Goal: Information Seeking & Learning: Learn about a topic

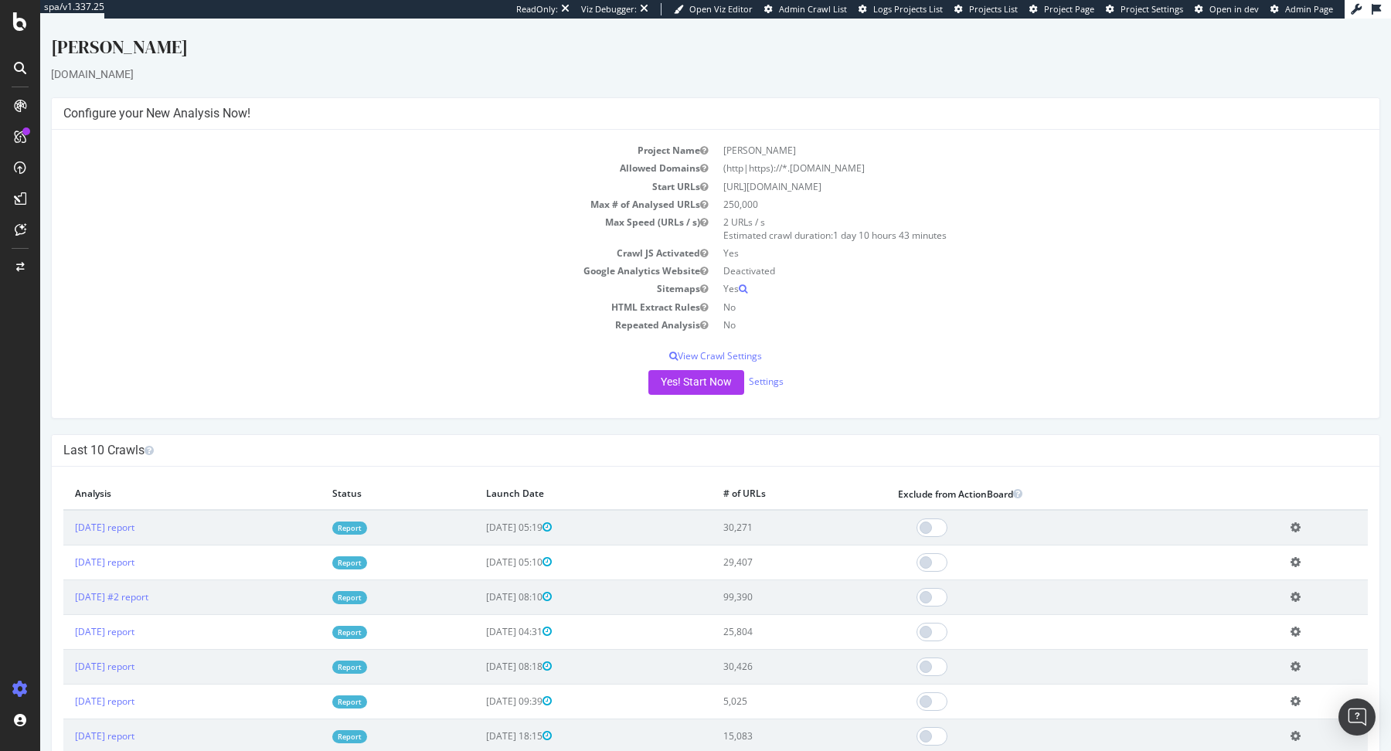
click at [367, 529] on link "Report" at bounding box center [349, 528] width 35 height 13
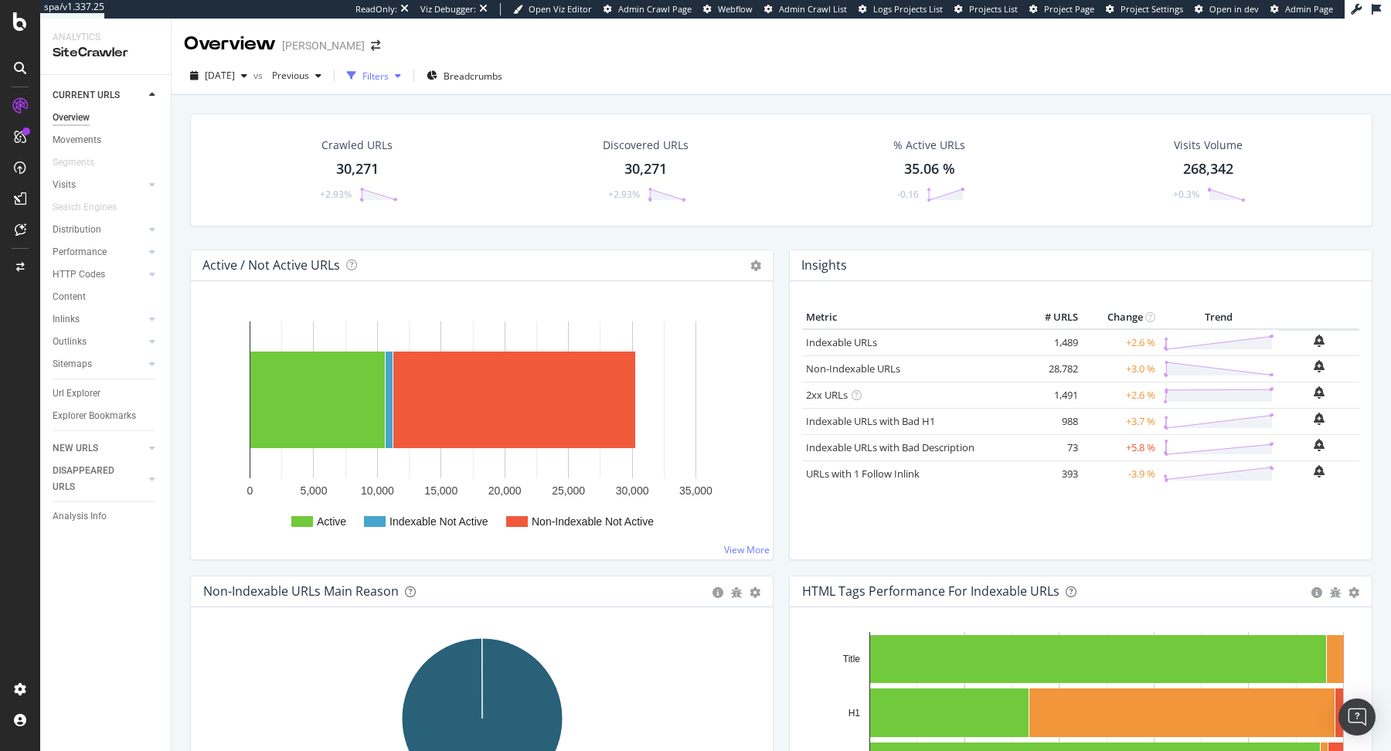
click at [389, 74] on div "Filters" at bounding box center [375, 76] width 26 height 13
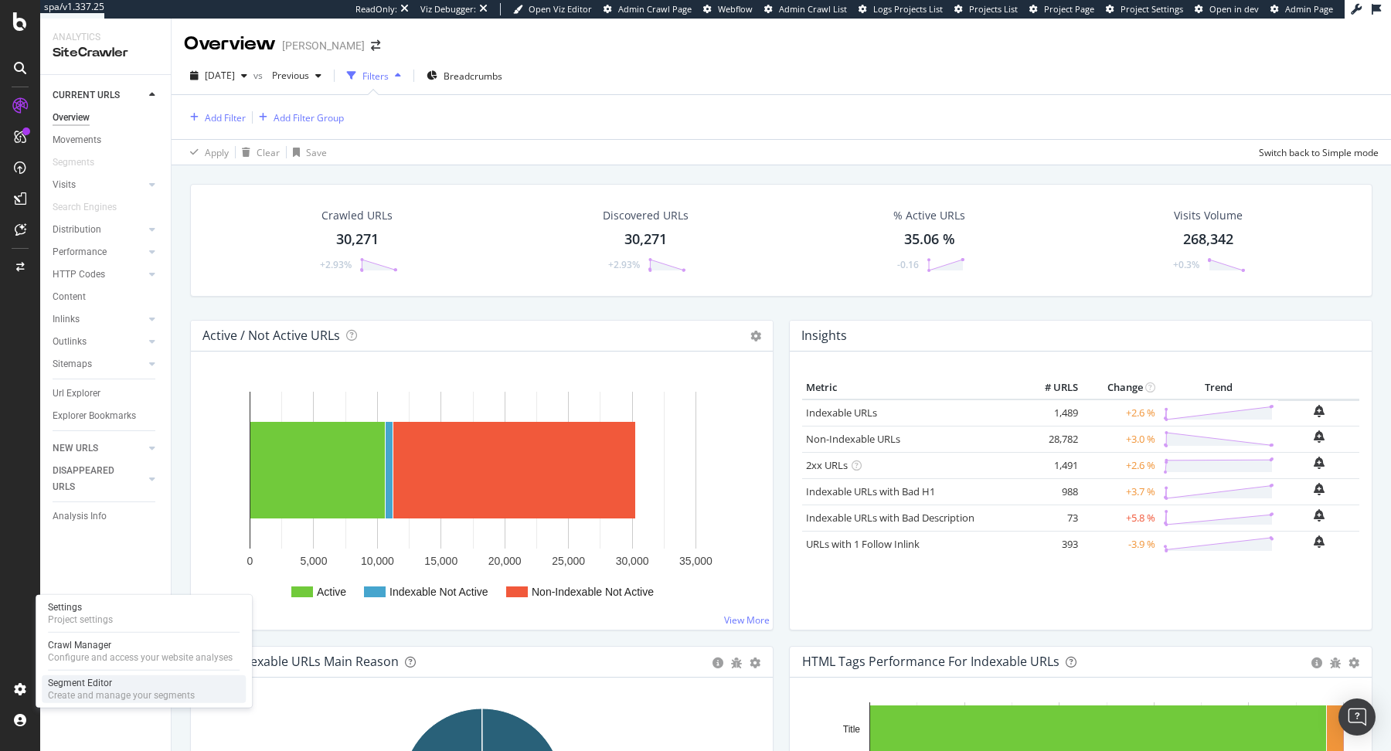
click at [101, 692] on div "Create and manage your segments" at bounding box center [121, 695] width 147 height 12
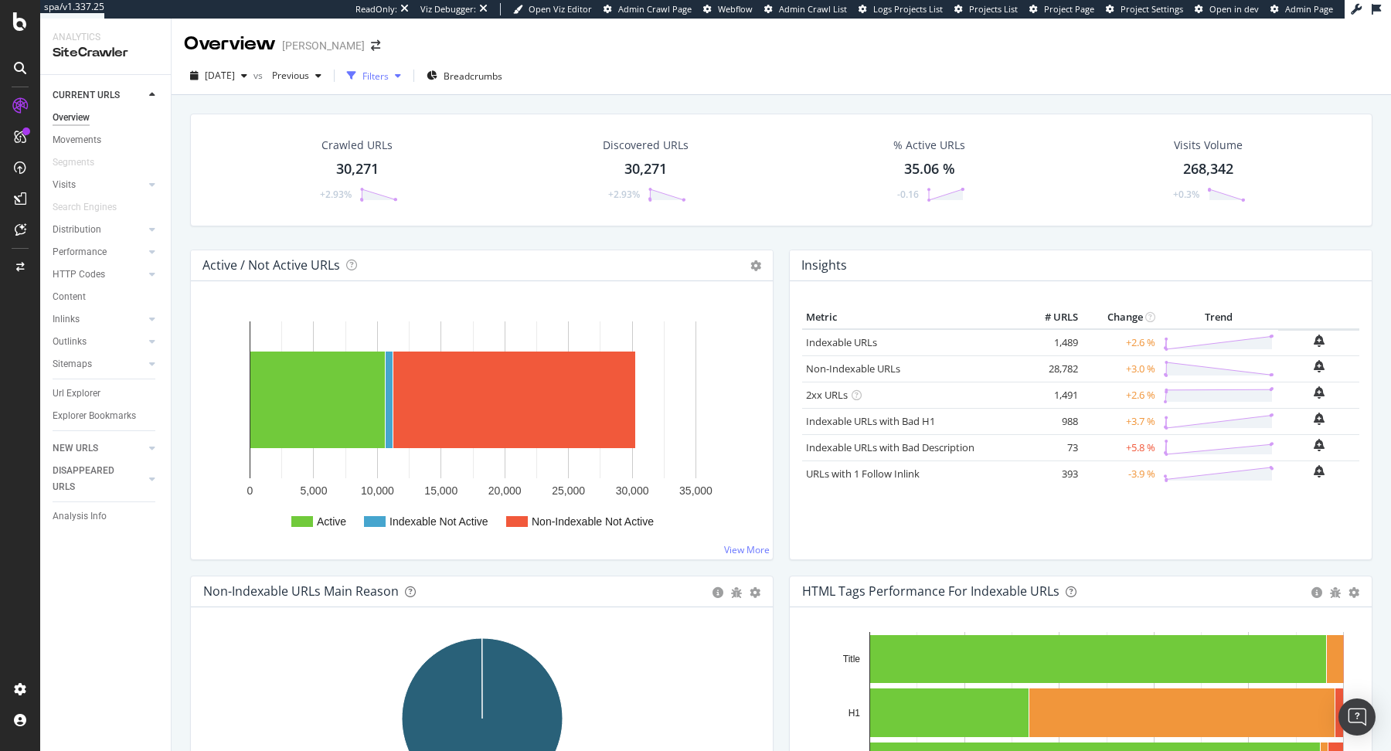
click at [389, 72] on div "Filters" at bounding box center [375, 76] width 26 height 13
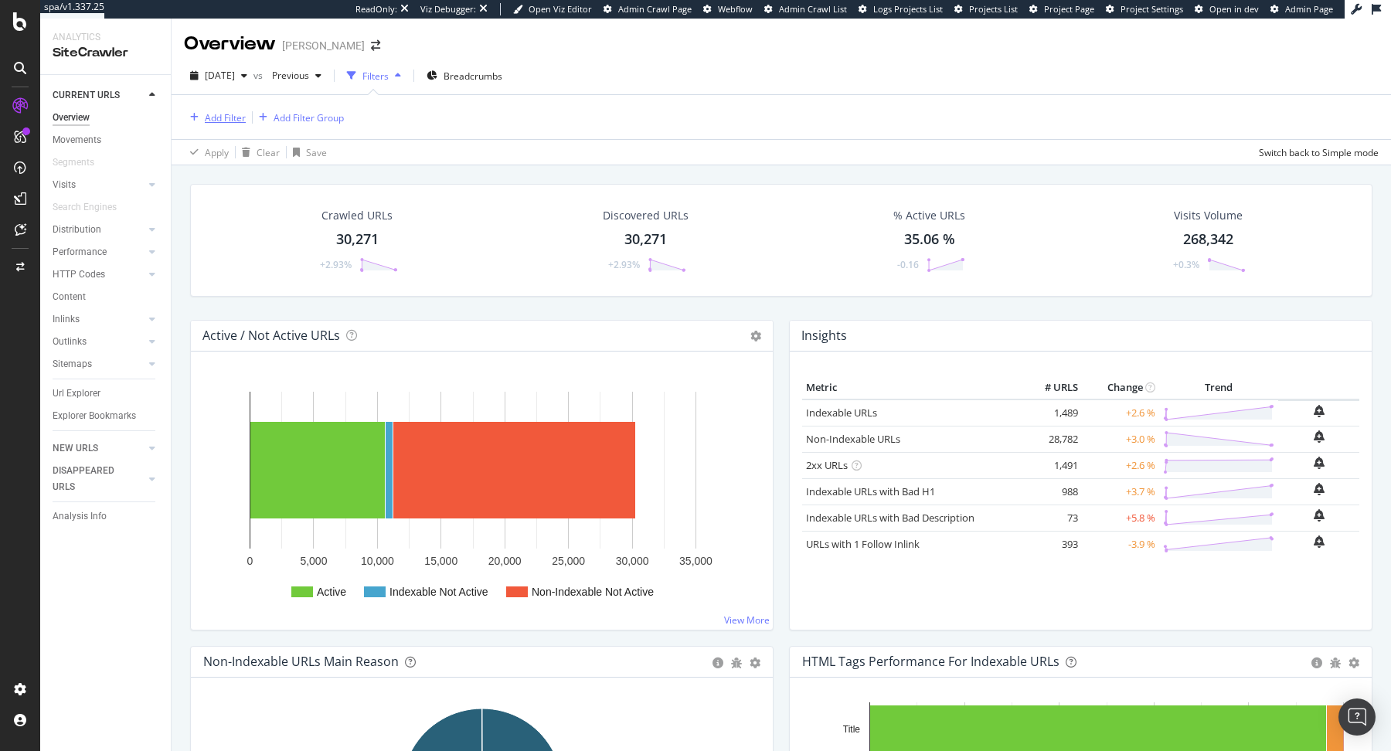
click at [214, 117] on div "Add Filter" at bounding box center [225, 117] width 41 height 13
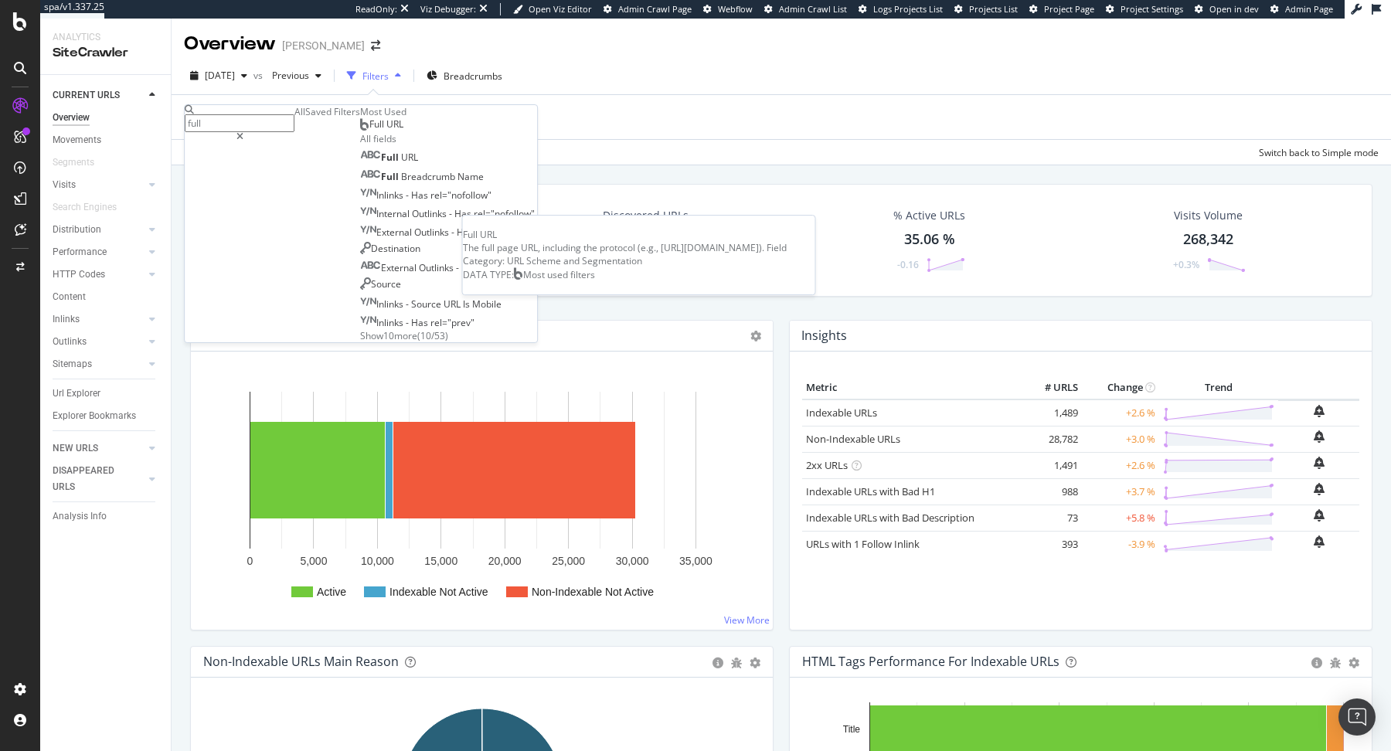
type input "full"
click at [360, 131] on div "Full URL" at bounding box center [381, 124] width 43 height 12
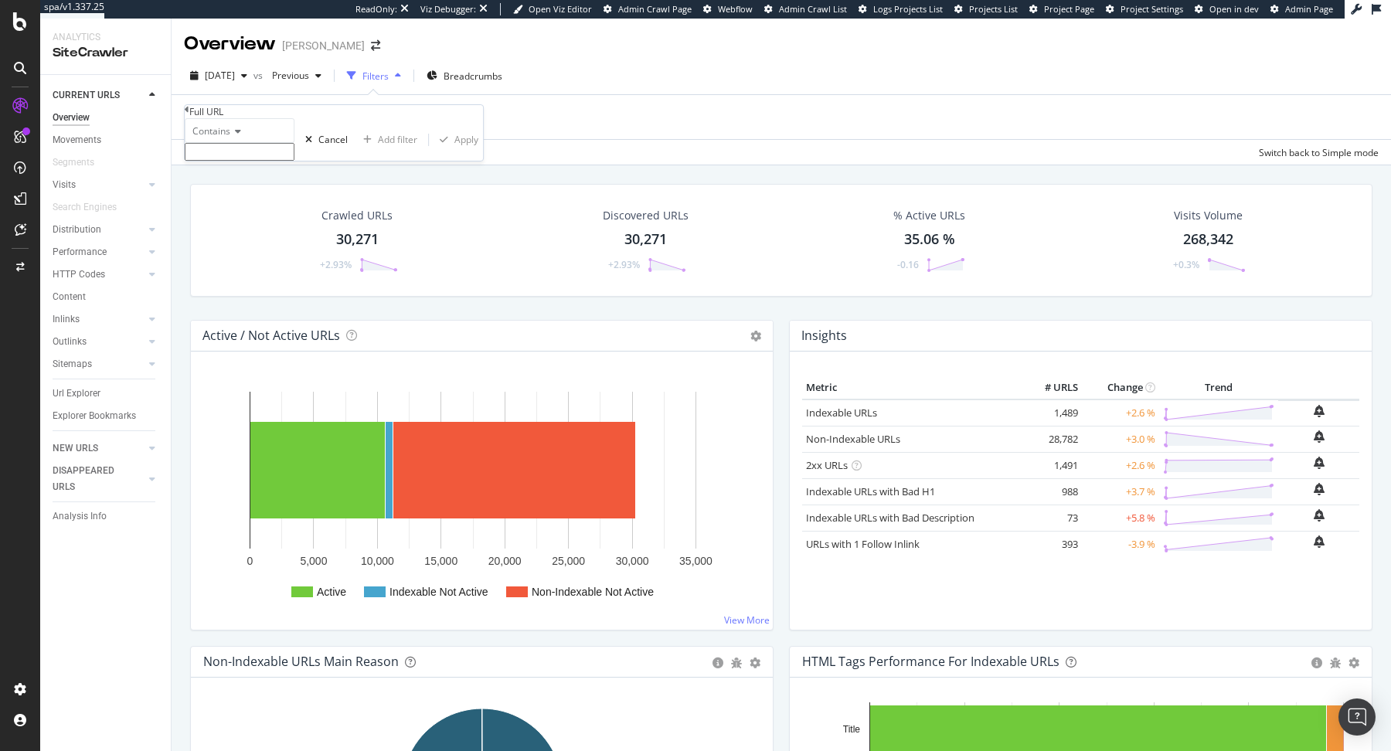
click at [294, 161] on input "text" at bounding box center [240, 152] width 110 height 18
type input "en-us"
click at [454, 151] on div "Apply" at bounding box center [466, 144] width 24 height 13
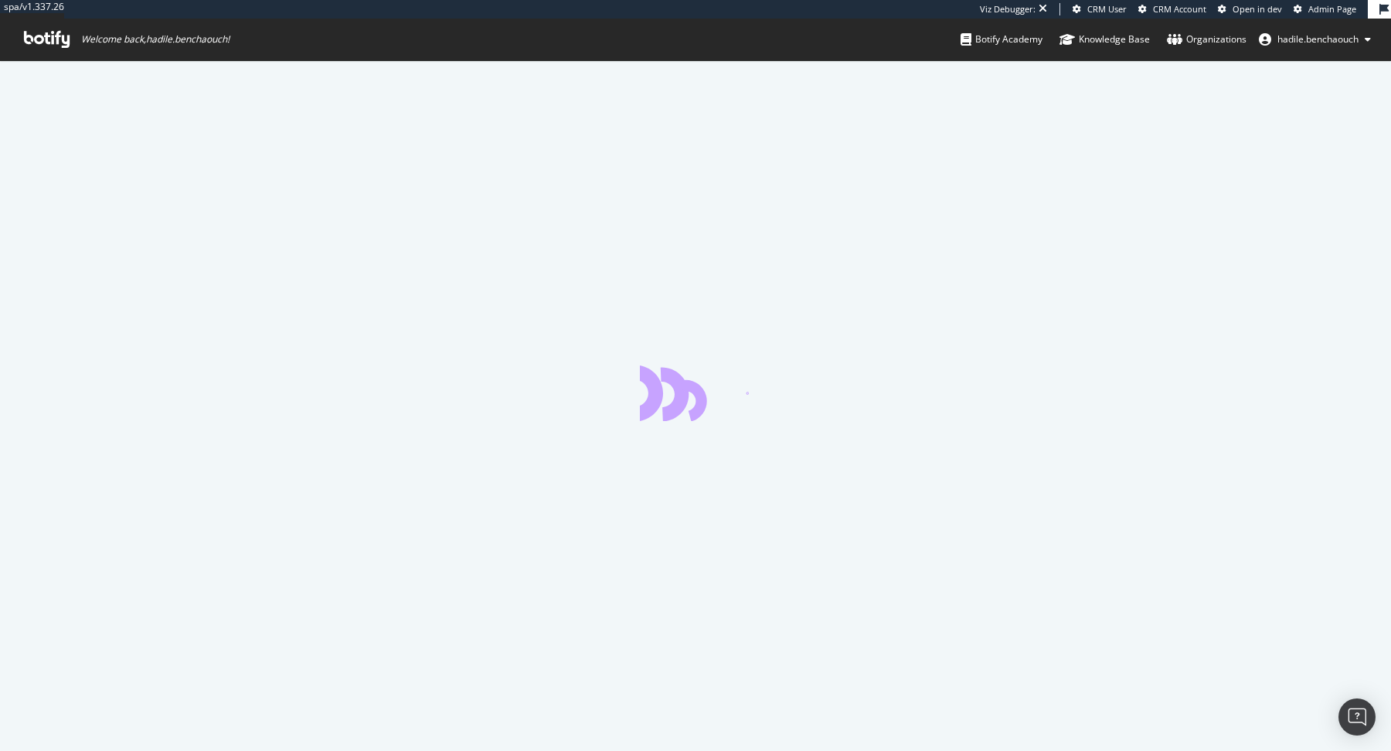
click at [1318, 13] on span "Admin Page" at bounding box center [1332, 9] width 48 height 12
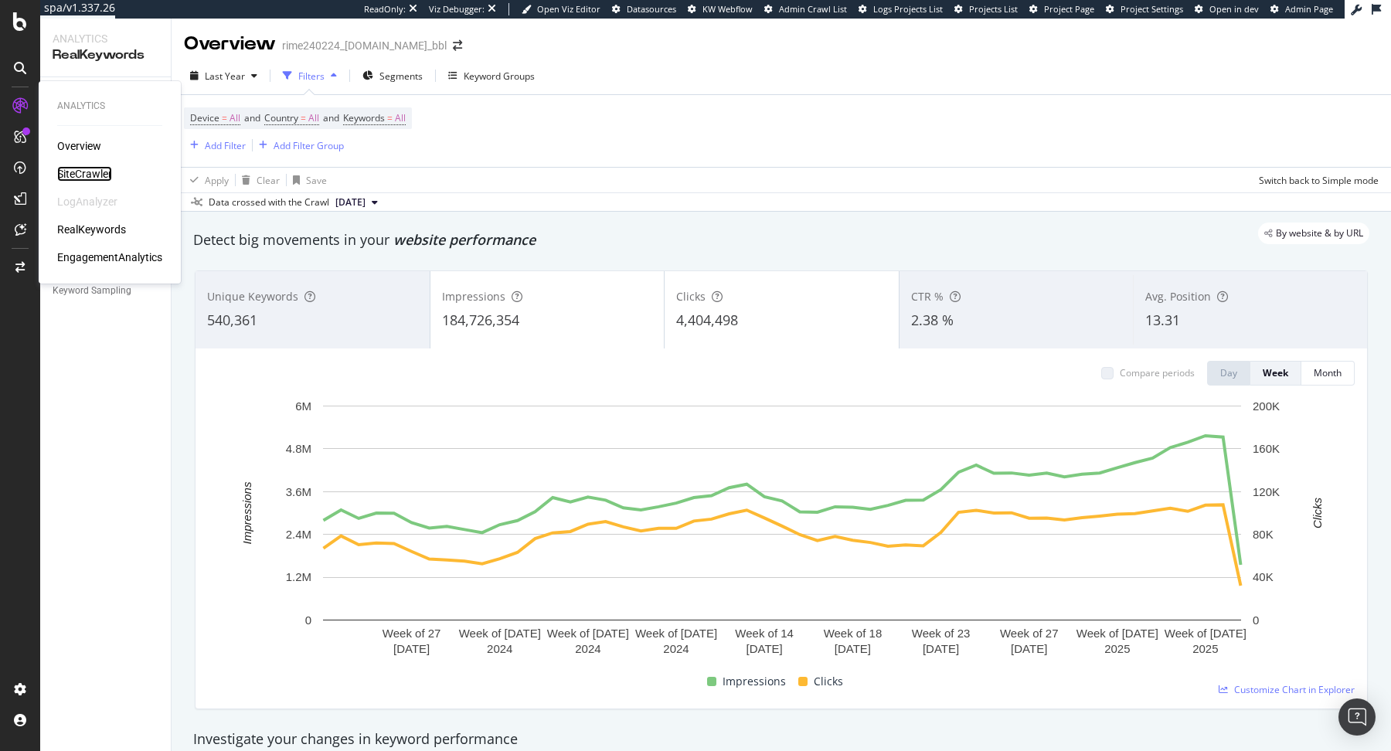
click at [80, 177] on div "SiteCrawler" at bounding box center [84, 173] width 55 height 15
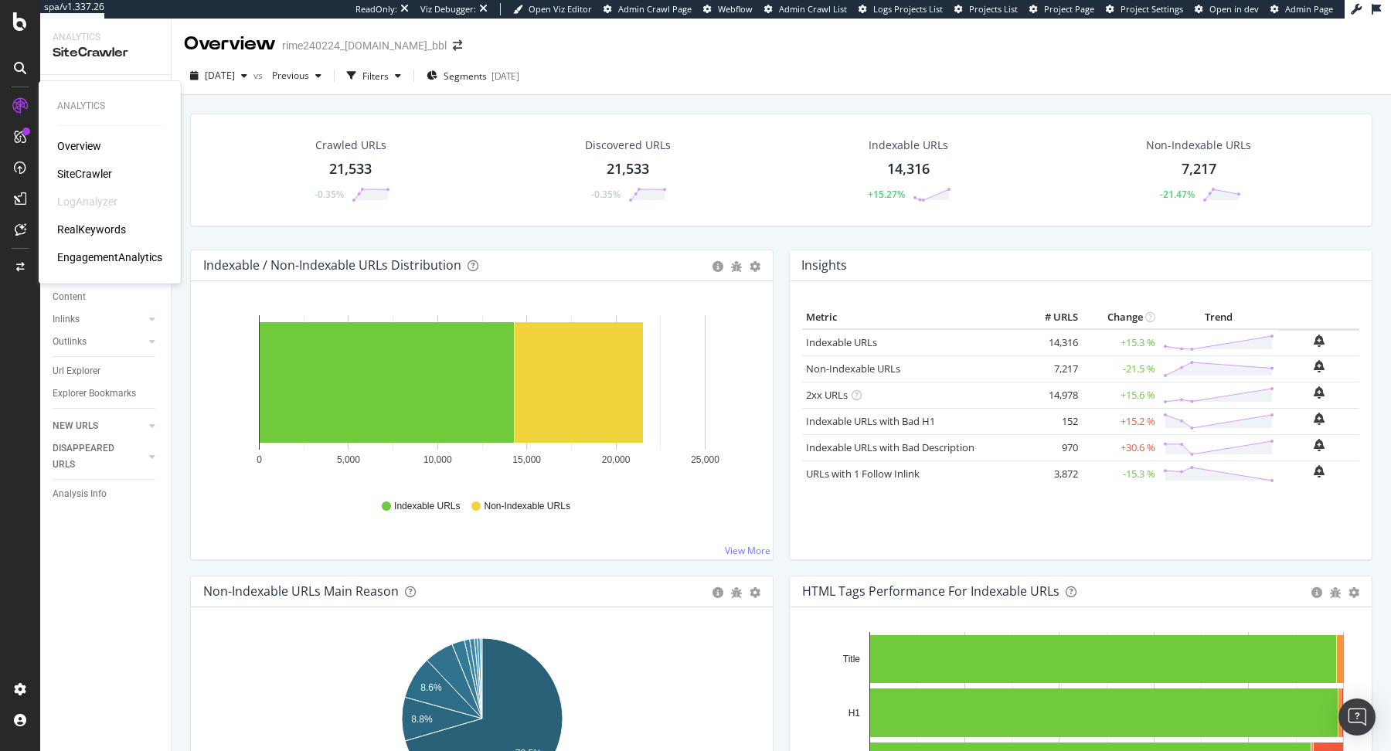
click at [104, 231] on div "RealKeywords" at bounding box center [91, 229] width 69 height 15
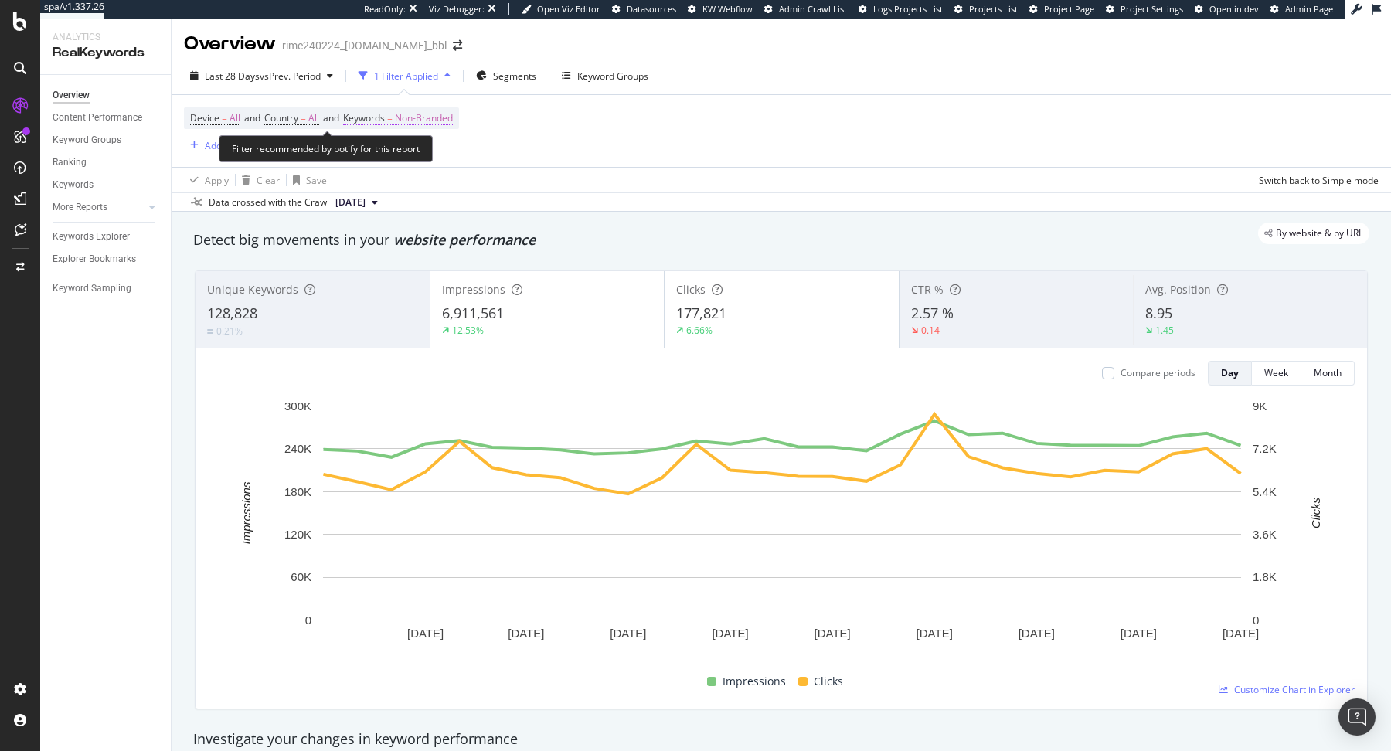
click at [393, 122] on span "=" at bounding box center [389, 117] width 5 height 13
click at [400, 157] on span "Non-Branded" at bounding box center [398, 154] width 64 height 13
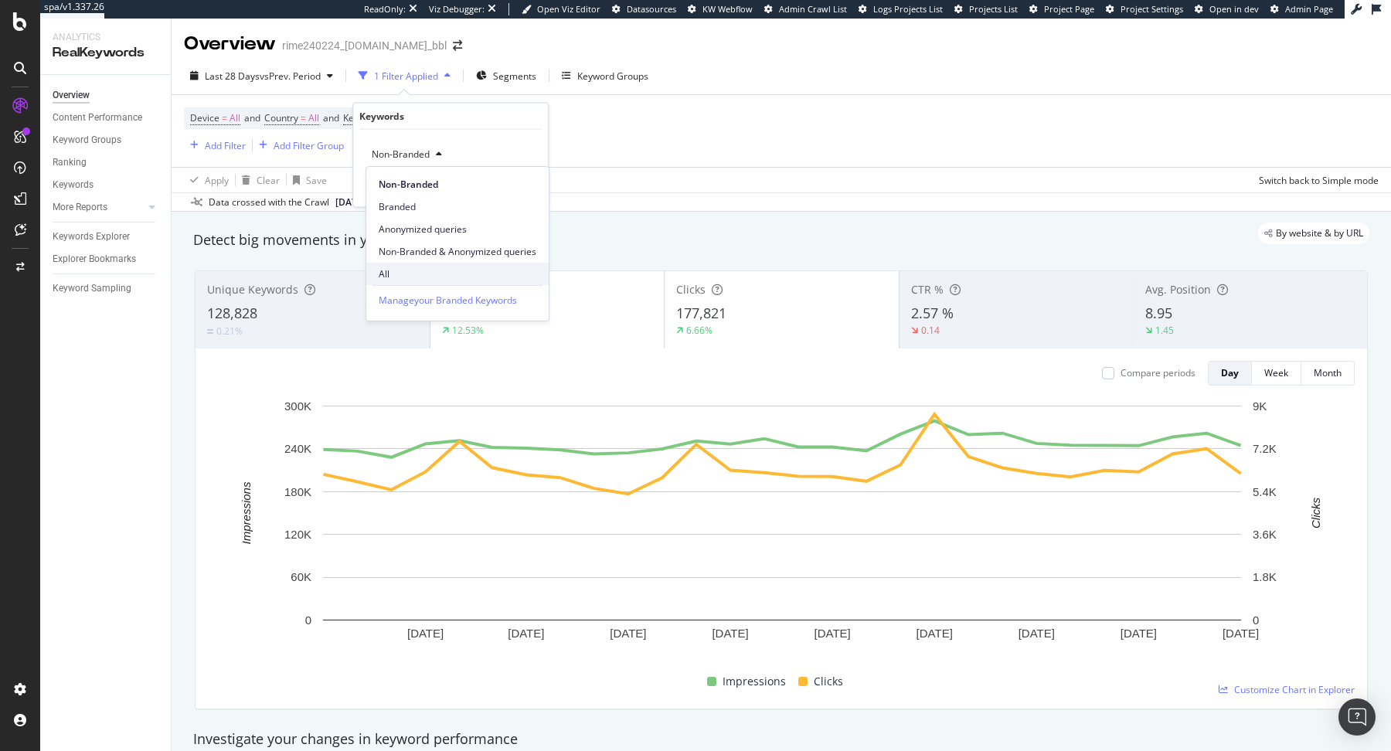
click at [417, 267] on span "All" at bounding box center [458, 274] width 158 height 14
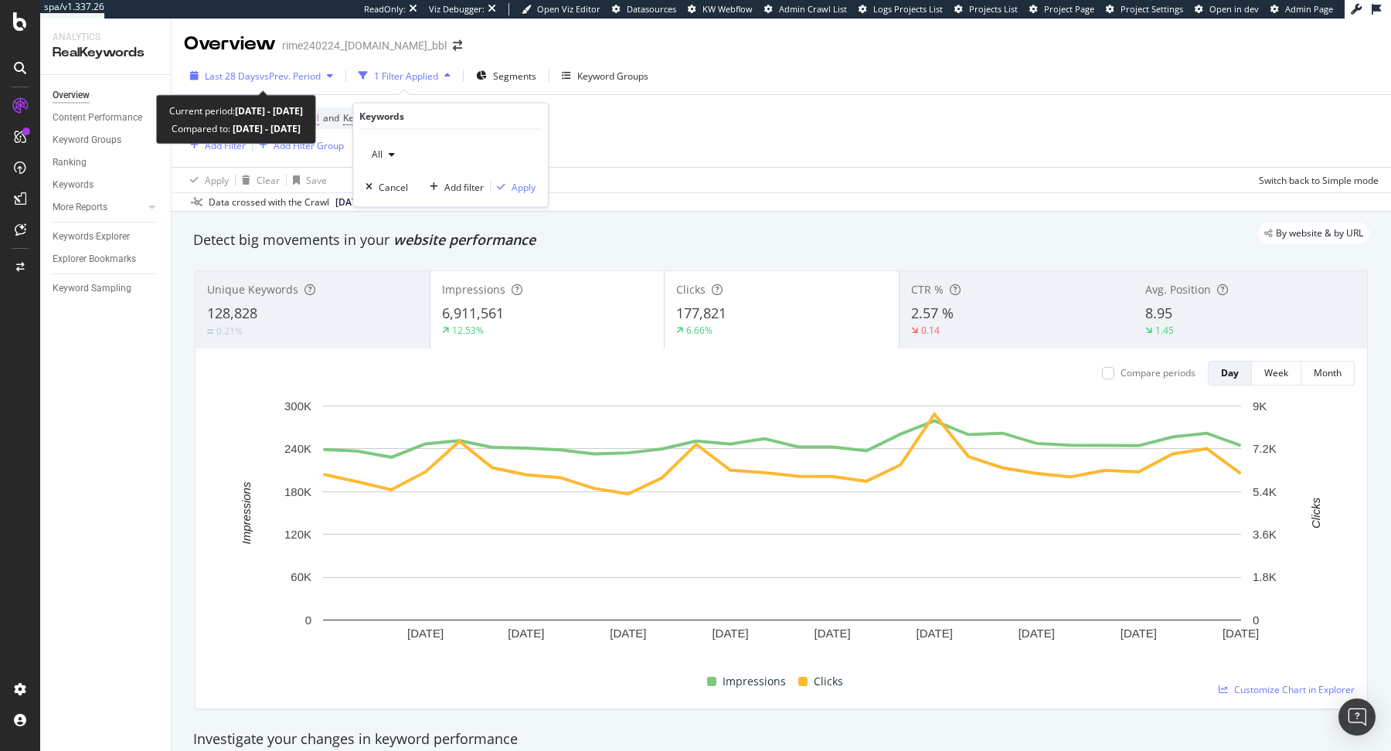
click at [245, 73] on span "Last 28 Days" at bounding box center [232, 76] width 55 height 13
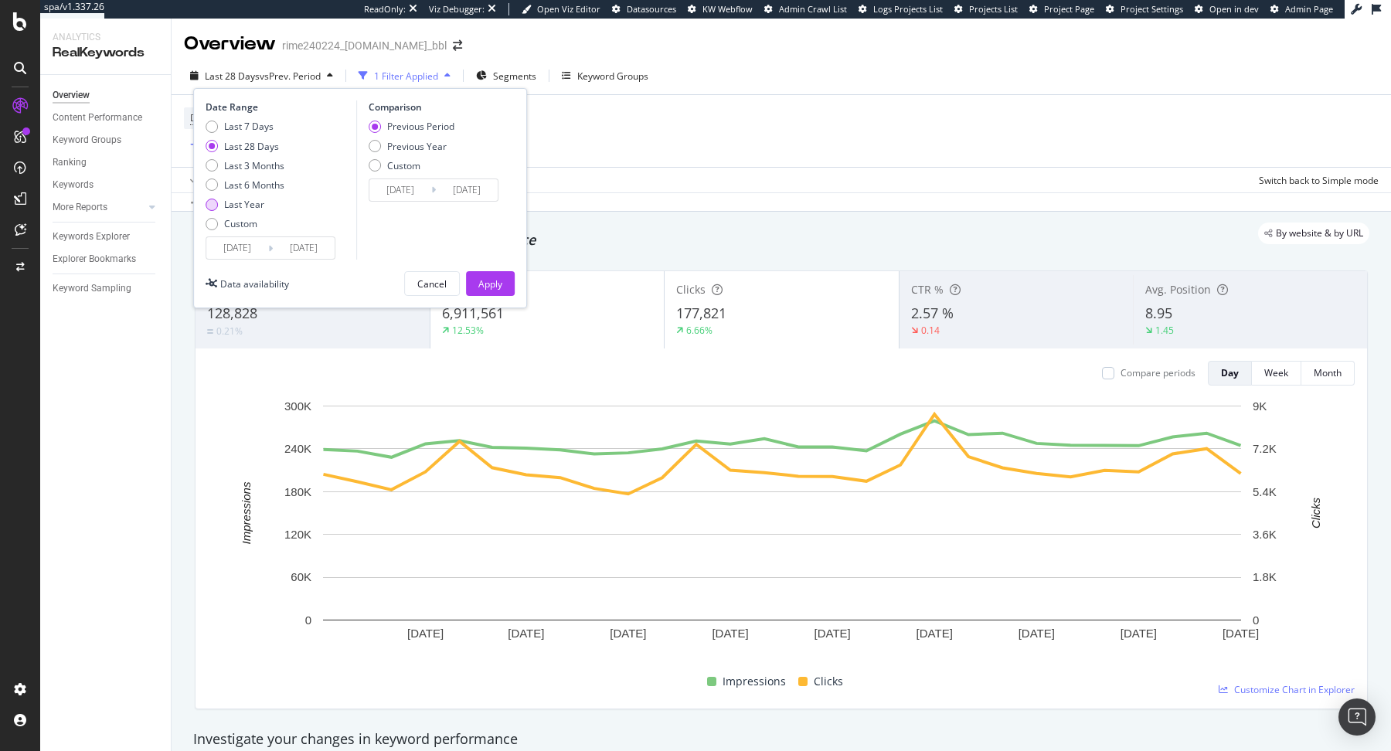
click at [255, 205] on div "Last Year" at bounding box center [244, 204] width 40 height 13
type input "2024/04/23"
click at [489, 283] on div "Apply" at bounding box center [490, 283] width 24 height 13
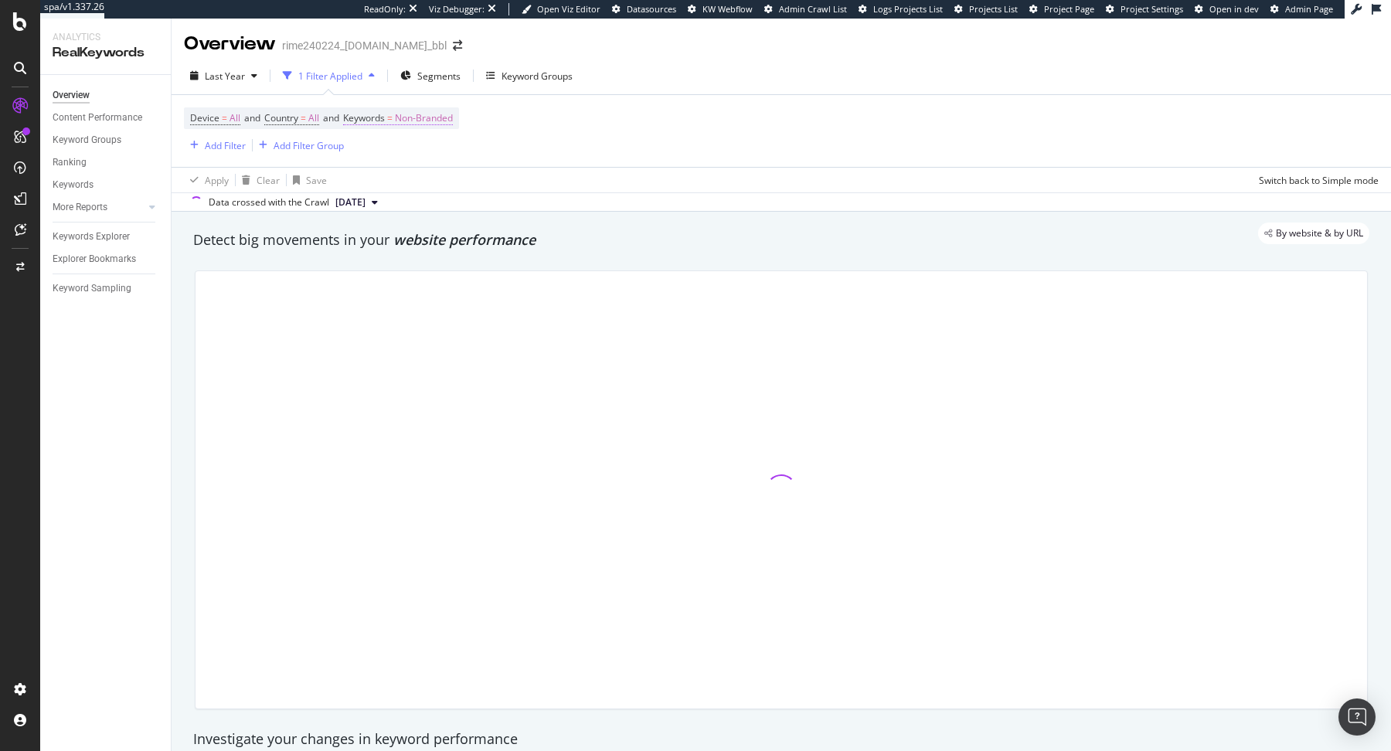
click at [408, 121] on span "Non-Branded" at bounding box center [424, 118] width 58 height 22
click at [433, 151] on div "button" at bounding box center [439, 154] width 19 height 9
click at [409, 275] on span "All" at bounding box center [458, 274] width 158 height 14
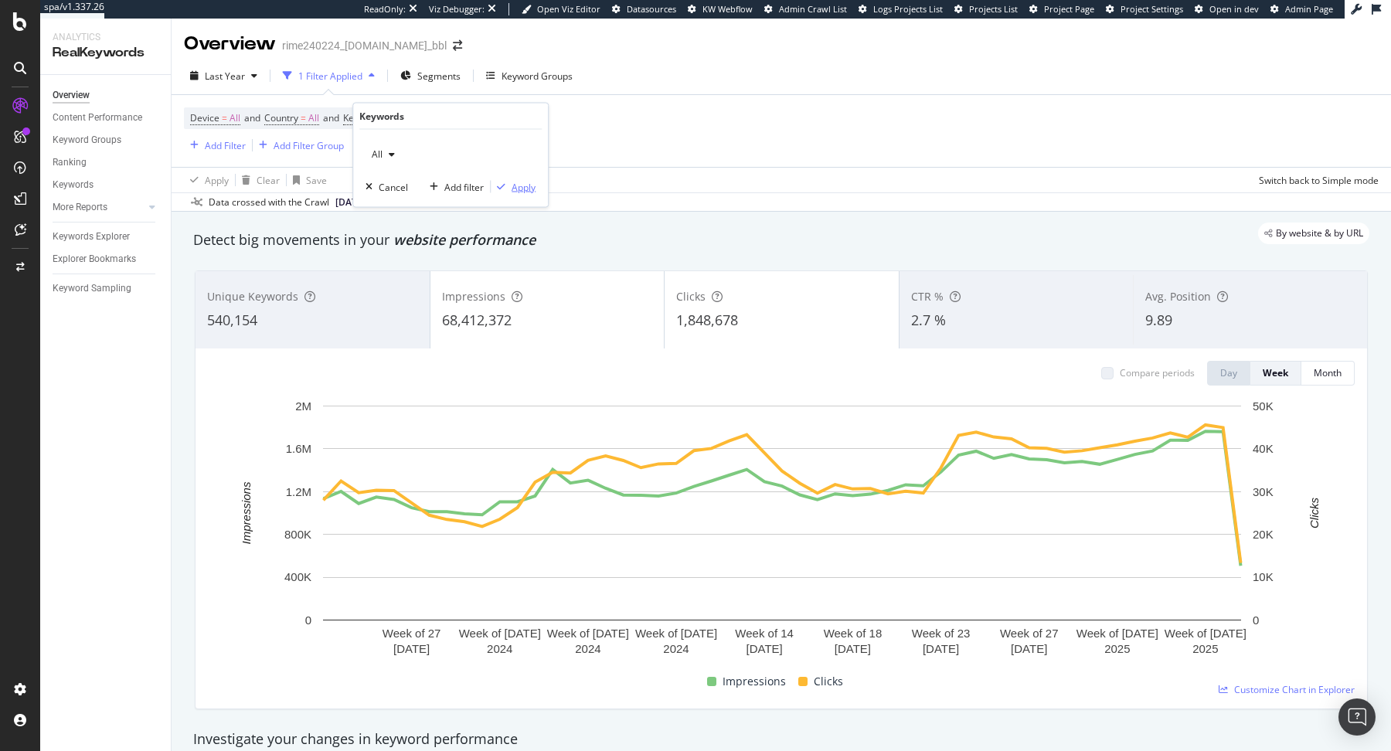
click at [513, 182] on div "Apply" at bounding box center [524, 186] width 24 height 13
